Goal: Contribute content: Add original content to the website for others to see

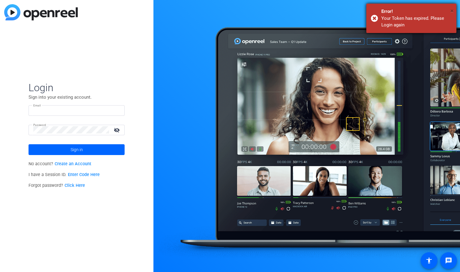
type input "neco@necoturk.com"
click at [452, 10] on span "×" at bounding box center [451, 10] width 3 height 7
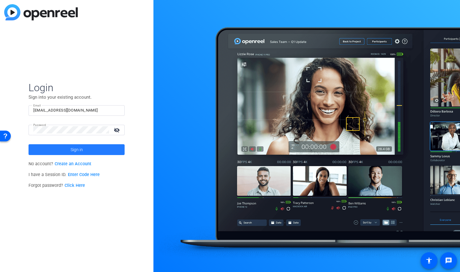
click at [80, 150] on span "Sign in" at bounding box center [77, 149] width 12 height 15
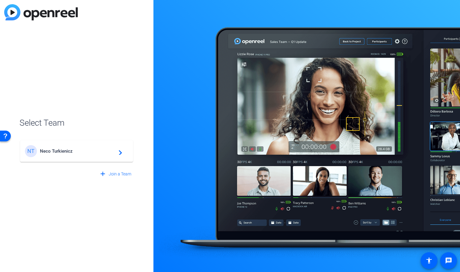
click at [86, 153] on span "Neco Turkienicz" at bounding box center [77, 151] width 75 height 5
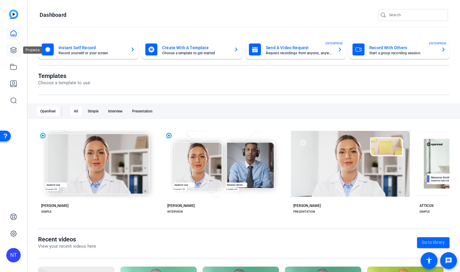
click at [14, 49] on icon at bounding box center [13, 50] width 7 height 7
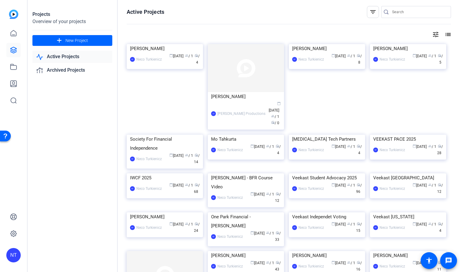
click at [398, 13] on input "Search" at bounding box center [419, 11] width 54 height 7
click at [398, 13] on input "hightower" at bounding box center [419, 11] width 54 height 7
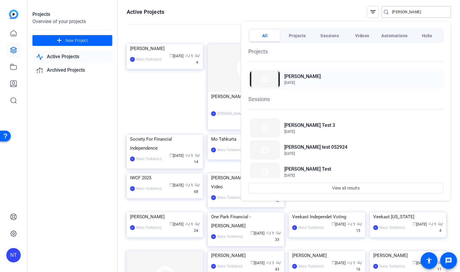
type input "hightower"
click at [295, 78] on h2 "[PERSON_NAME]" at bounding box center [302, 76] width 36 height 7
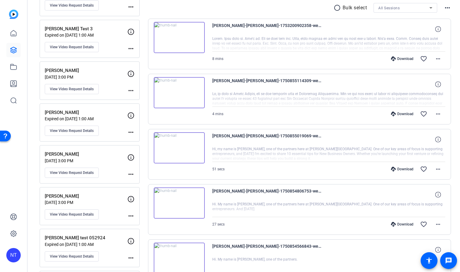
scroll to position [115, 0]
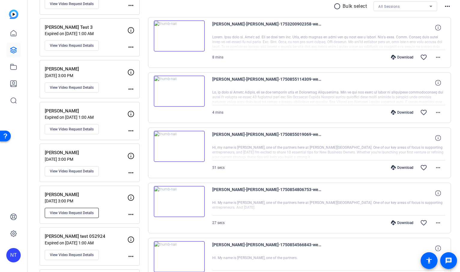
click at [82, 213] on span "View Video Request Details" at bounding box center [72, 213] width 44 height 5
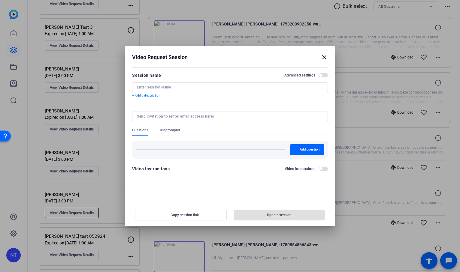
type input "[PERSON_NAME]"
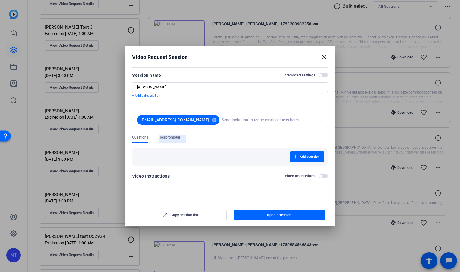
click at [166, 137] on span "Teleprompter" at bounding box center [169, 137] width 21 height 5
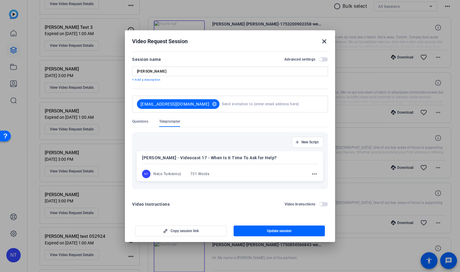
click at [323, 41] on mat-icon "close" at bounding box center [324, 41] width 7 height 7
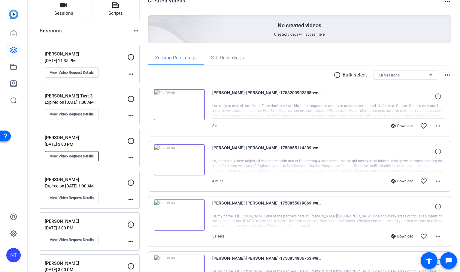
scroll to position [0, 0]
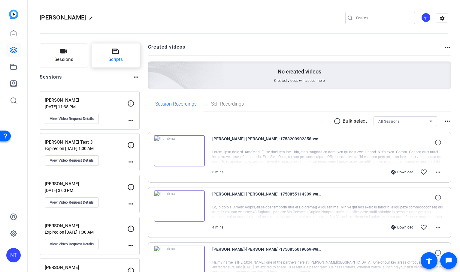
click at [116, 54] on icon at bounding box center [115, 51] width 7 height 5
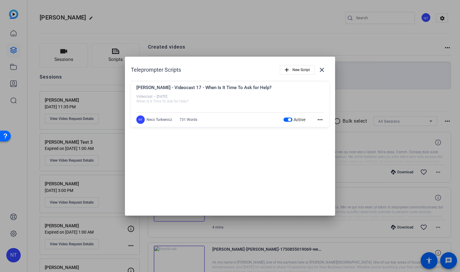
click at [242, 88] on div "[PERSON_NAME] - Videocast 17 - When Is It Time To Ask for Help?" at bounding box center [229, 89] width 187 height 10
click at [285, 120] on span "button" at bounding box center [287, 120] width 9 height 4
click at [319, 120] on mat-icon "more_horiz" at bounding box center [319, 119] width 7 height 7
click at [329, 138] on span "Delete" at bounding box center [333, 135] width 24 height 7
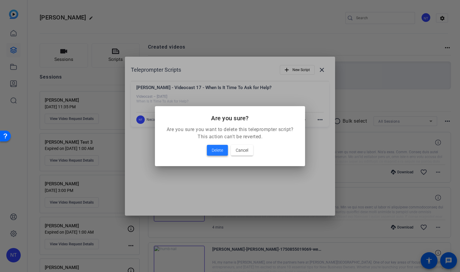
click at [217, 152] on span "Delete" at bounding box center [217, 150] width 11 height 7
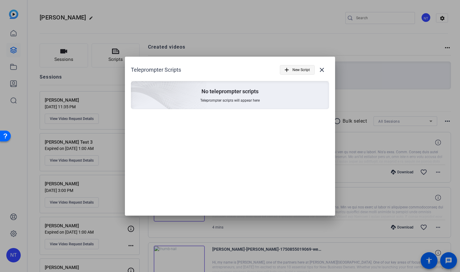
click at [292, 72] on span "New Script" at bounding box center [300, 69] width 17 height 11
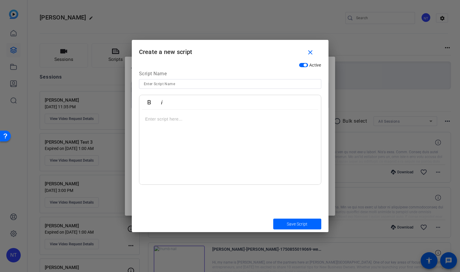
click at [156, 120] on p at bounding box center [230, 119] width 170 height 7
click at [158, 110] on div "To enrich screen reader interactions, please activate Accessibility in Grammarl…" at bounding box center [230, 147] width 182 height 75
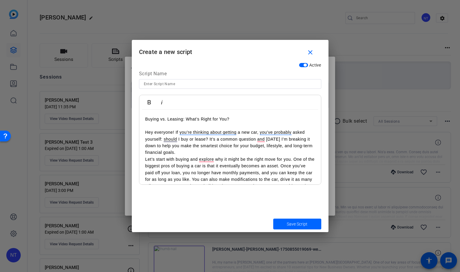
drag, startPoint x: 235, startPoint y: 120, endPoint x: 138, endPoint y: 120, distance: 97.6
click at [138, 120] on div "Active Script Name Bold Italic Buying vs. Leasing: What’s Right for You? Hey ev…" at bounding box center [230, 138] width 197 height 156
click at [145, 83] on input at bounding box center [230, 83] width 173 height 7
paste input "Buying vs. Leasing: What’s Right for You?"
type input "Buying vs. Leasing: What’s Right for You? - [PERSON_NAME]"
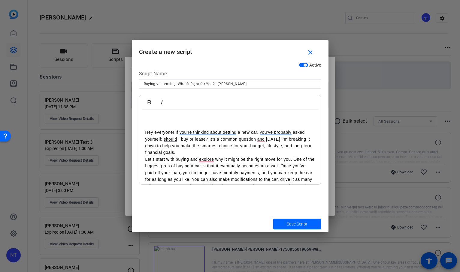
click at [145, 133] on p "Hey everyone! If you’re thinking about getting a new car, you’ve probably asked…" at bounding box center [230, 142] width 170 height 27
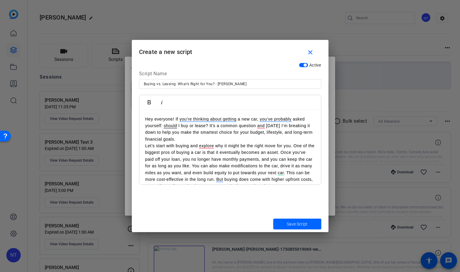
click at [179, 141] on p "Hey everyone! If you’re thinking about getting a new car, you’ve probably asked…" at bounding box center [230, 129] width 170 height 27
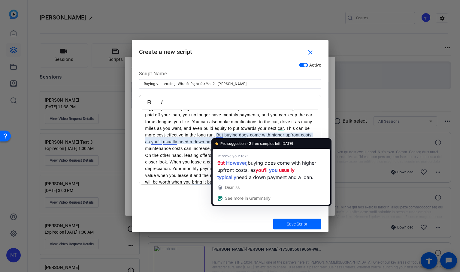
click at [217, 134] on p "Let’s start with buying and explore why it might be the right move for you. One…" at bounding box center [230, 125] width 170 height 54
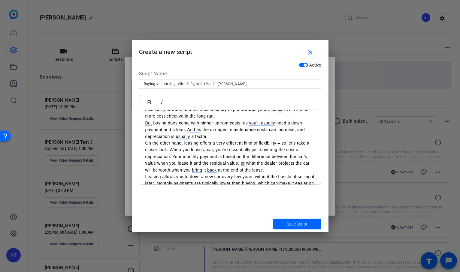
click at [209, 137] on p "But buying does come with higher upfront costs, as you’ll usually need a down p…" at bounding box center [230, 130] width 170 height 20
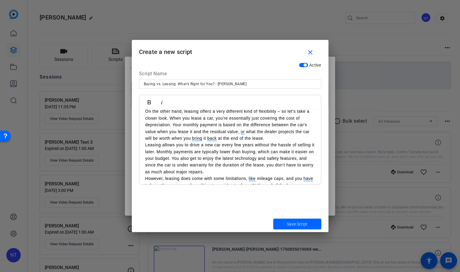
click at [265, 138] on p "On the other hand, leasing offers a very different kind of flexibility – so let…" at bounding box center [230, 125] width 170 height 34
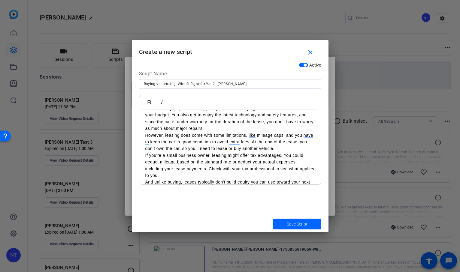
click at [207, 127] on p "Leasing allows you to drive a new car every few years without the hassle of sel…" at bounding box center [230, 115] width 170 height 34
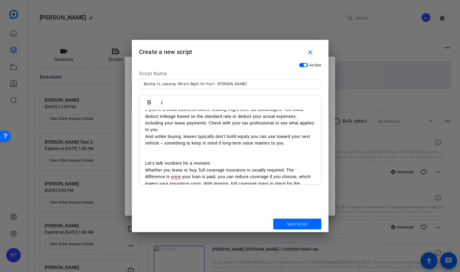
click at [161, 131] on p "If you're a small business owner, leasing might offer tax advantages. You could…" at bounding box center [230, 119] width 170 height 27
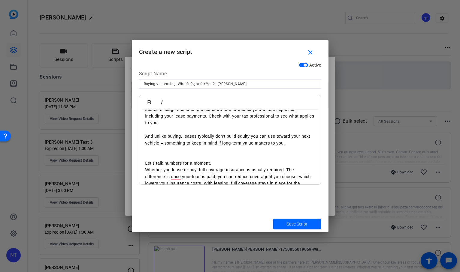
click at [147, 157] on p "To enrich screen reader interactions, please activate Accessibility in Grammarl…" at bounding box center [230, 156] width 170 height 7
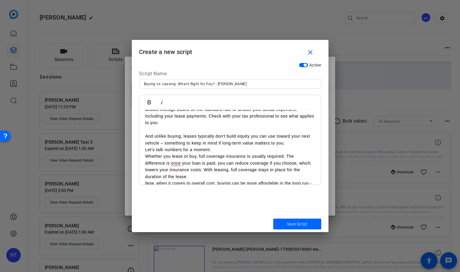
click at [145, 150] on p "Let’s talk numbers for a moment." at bounding box center [230, 150] width 170 height 7
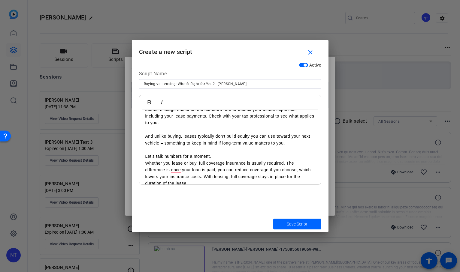
click at [212, 159] on p "Let’s talk numbers for a moment." at bounding box center [230, 156] width 170 height 7
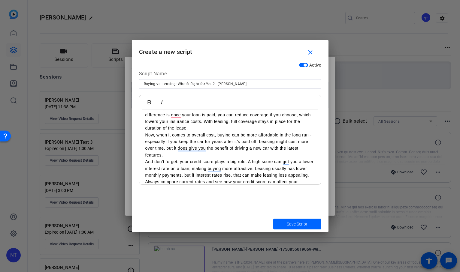
click at [172, 155] on p "Now, when it comes to overall cost, buying can be more affordable in the long r…" at bounding box center [230, 145] width 170 height 27
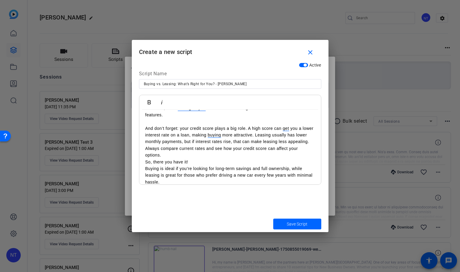
click at [179, 155] on p "And don’t forget: your credit score plays a big role. A high score can get you …" at bounding box center [230, 142] width 170 height 34
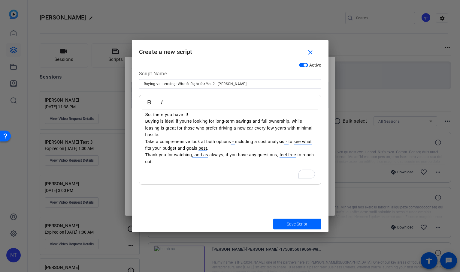
click at [164, 138] on p "Buying is ideal if you’re looking for long-term savings and full ownership, whi…" at bounding box center [230, 128] width 170 height 20
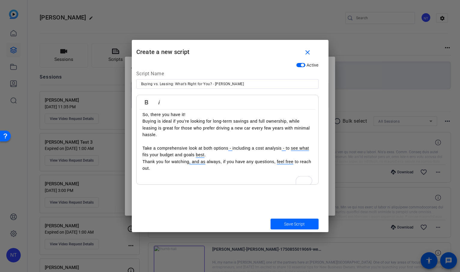
click at [208, 156] on p "Take a comprehensive look at both options - including a cost analysis - to see …" at bounding box center [228, 152] width 170 height 14
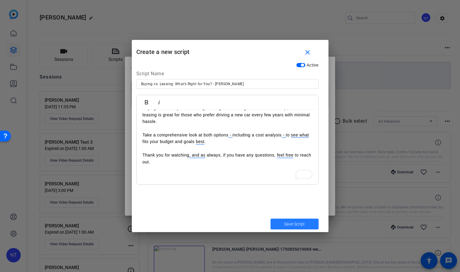
click at [292, 224] on span "Save Script" at bounding box center [294, 224] width 21 height 6
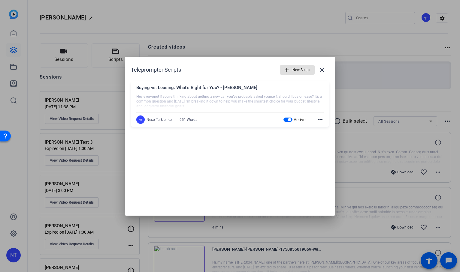
click at [282, 92] on div "Buying vs. Leasing: What’s Right for You? - [PERSON_NAME]" at bounding box center [229, 89] width 187 height 10
click at [289, 91] on div "Buying vs. Leasing: What’s Right for You? - [PERSON_NAME]" at bounding box center [229, 89] width 187 height 10
click at [323, 69] on mat-icon "close" at bounding box center [321, 69] width 7 height 7
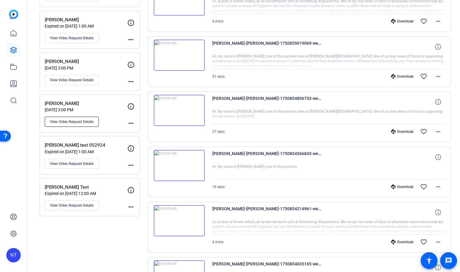
click at [84, 122] on span "View Video Request Details" at bounding box center [72, 122] width 44 height 5
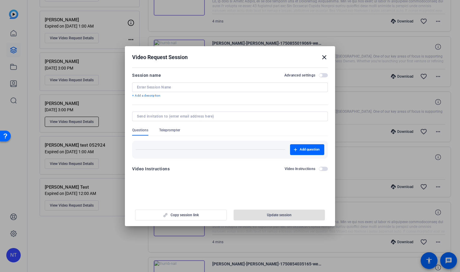
type input "[PERSON_NAME]"
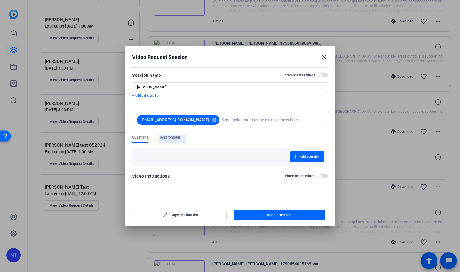
click at [173, 137] on span "Teleprompter" at bounding box center [169, 137] width 21 height 5
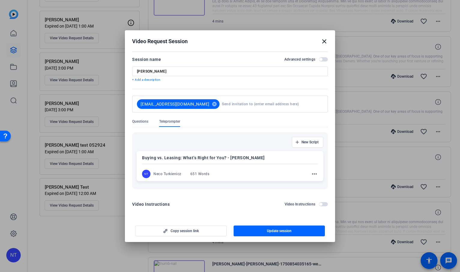
click at [232, 161] on p "Buying vs. Leasing: What’s Right for You? - [PERSON_NAME]" at bounding box center [230, 157] width 176 height 7
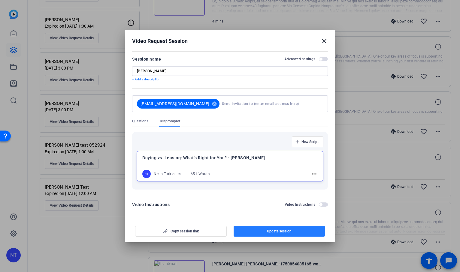
click at [276, 229] on span "Update session" at bounding box center [279, 231] width 25 height 5
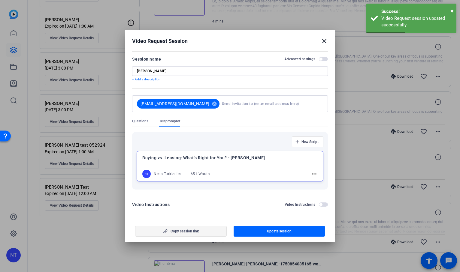
click at [184, 232] on span "Copy session link" at bounding box center [185, 231] width 28 height 5
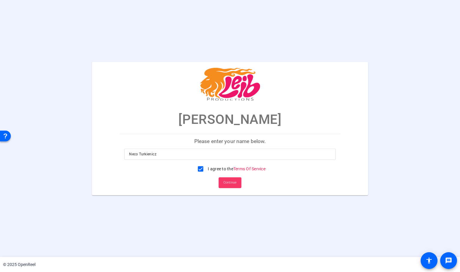
click at [231, 184] on span "Continue" at bounding box center [229, 182] width 13 height 9
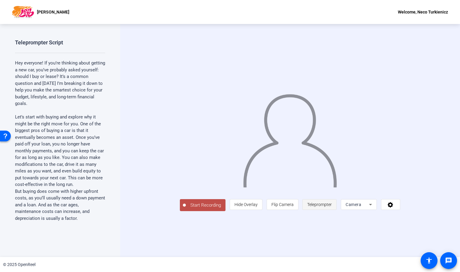
click at [332, 207] on span "Teleprompter" at bounding box center [319, 204] width 25 height 5
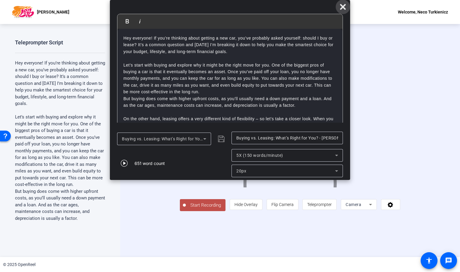
click at [342, 9] on icon at bounding box center [342, 6] width 7 height 7
